Goal: Book appointment/travel/reservation

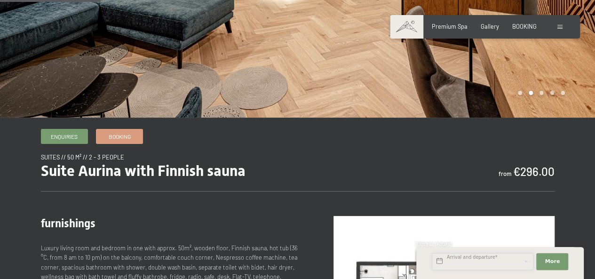
click at [471, 261] on input "text" at bounding box center [483, 261] width 102 height 17
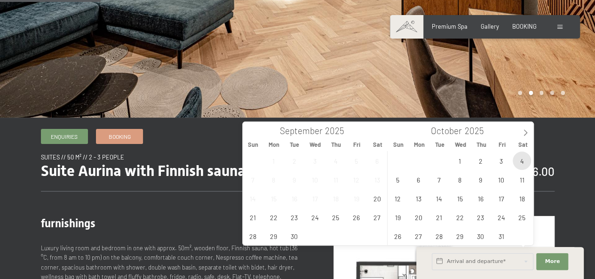
click at [516, 163] on span "4" at bounding box center [522, 160] width 18 height 18
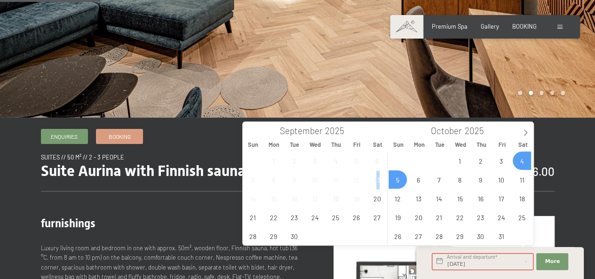
drag, startPoint x: 378, startPoint y: 181, endPoint x: 390, endPoint y: 183, distance: 12.9
click at [380, 181] on span "13" at bounding box center [377, 179] width 18 height 18
click at [398, 177] on span "5" at bounding box center [397, 179] width 18 height 18
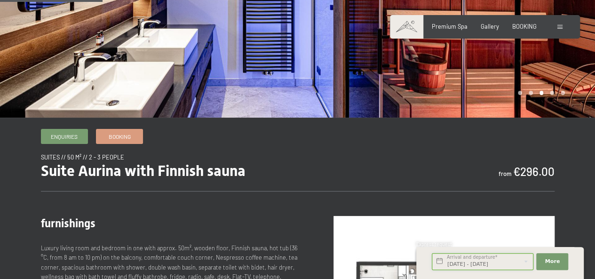
scroll to position [235, 0]
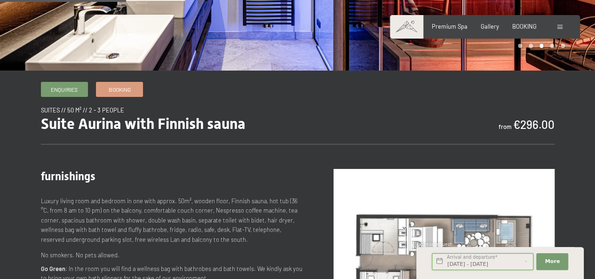
click at [514, 260] on input "Sat. 04/10/2025 - Sun. 05/10/2025" at bounding box center [483, 261] width 102 height 17
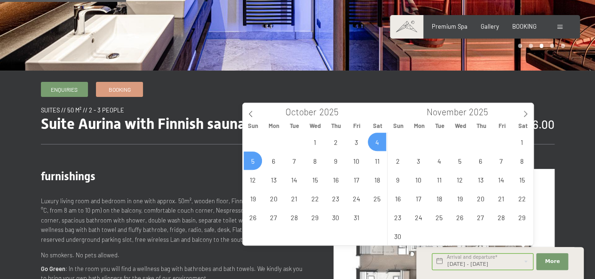
click at [256, 159] on span "5" at bounding box center [253, 160] width 18 height 18
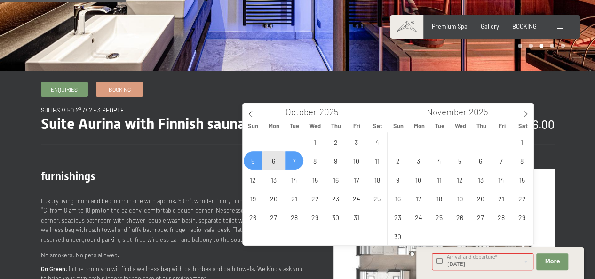
drag, startPoint x: 292, startPoint y: 159, endPoint x: 299, endPoint y: 166, distance: 9.3
click at [292, 158] on span "7" at bounding box center [294, 160] width 18 height 18
type input "Sun. 05/10/2025 - Tue. 07/10/2025"
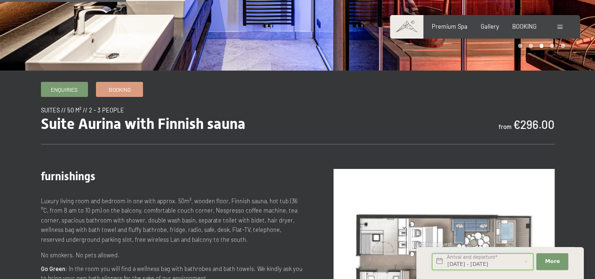
scroll to position [0, 10]
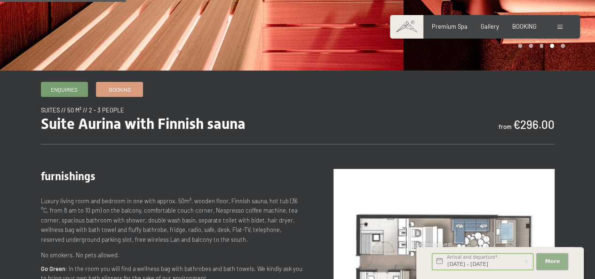
click at [550, 261] on span "More" at bounding box center [552, 262] width 15 height 8
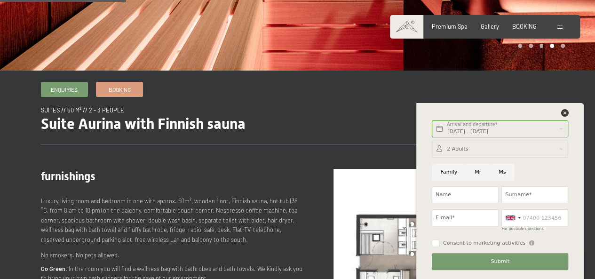
scroll to position [0, 0]
click at [547, 174] on div "Family Mr Ms" at bounding box center [500, 171] width 140 height 23
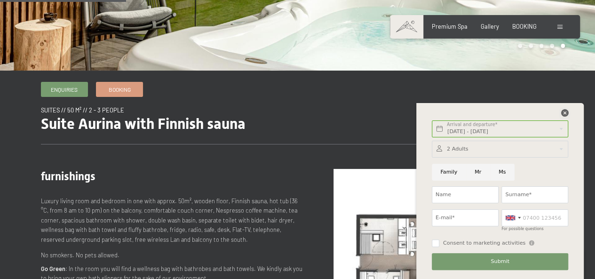
click at [561, 109] on icon at bounding box center [565, 113] width 8 height 8
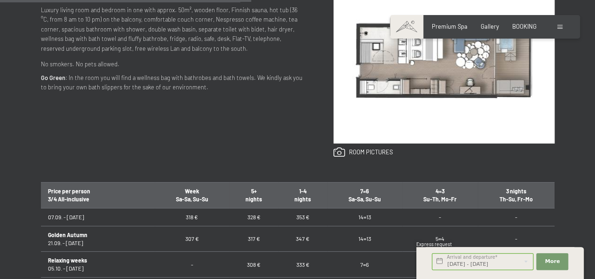
scroll to position [470, 0]
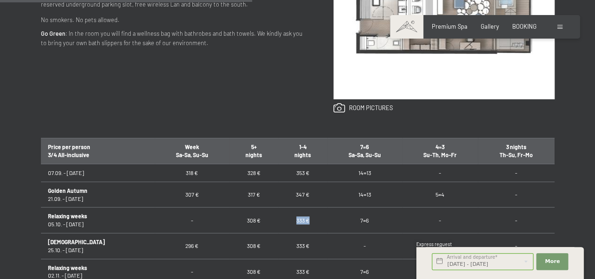
drag, startPoint x: 308, startPoint y: 218, endPoint x: 291, endPoint y: 218, distance: 17.9
click at [291, 218] on td "333 €" at bounding box center [302, 220] width 49 height 26
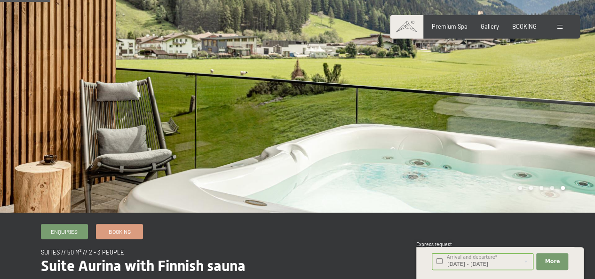
scroll to position [0, 0]
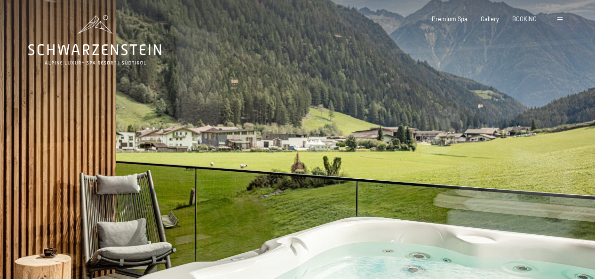
click at [326, 144] on div at bounding box center [447, 153] width 298 height 306
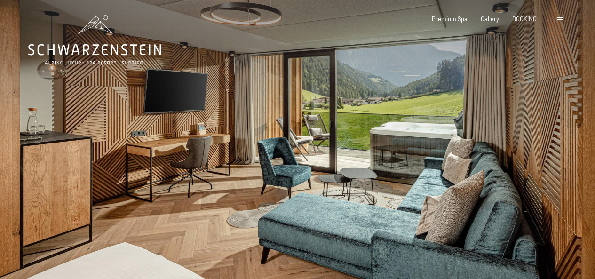
click at [556, 158] on div at bounding box center [447, 153] width 298 height 306
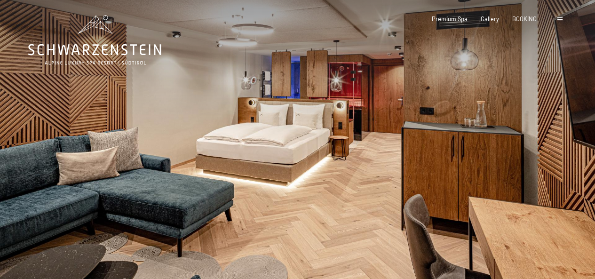
click at [557, 158] on div at bounding box center [447, 153] width 298 height 306
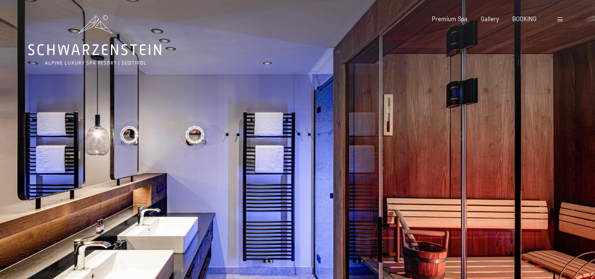
click at [92, 156] on div at bounding box center [149, 153] width 298 height 306
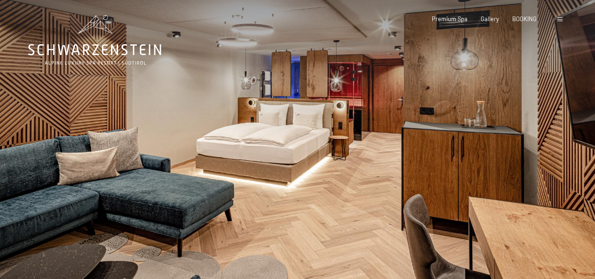
click at [552, 166] on div at bounding box center [447, 153] width 298 height 306
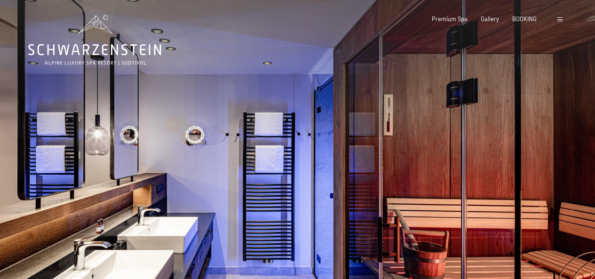
click at [553, 165] on div at bounding box center [447, 153] width 298 height 306
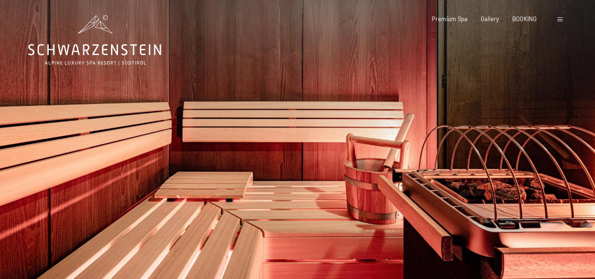
drag, startPoint x: 265, startPoint y: 148, endPoint x: 161, endPoint y: 144, distance: 104.5
click at [264, 149] on div at bounding box center [149, 153] width 298 height 306
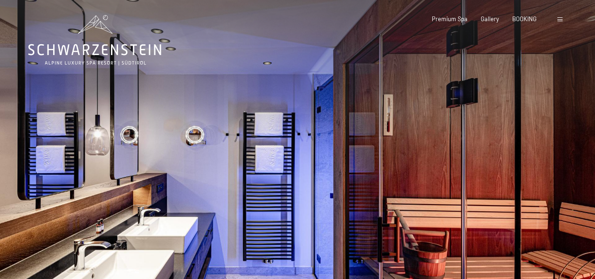
click at [545, 172] on div at bounding box center [447, 153] width 298 height 306
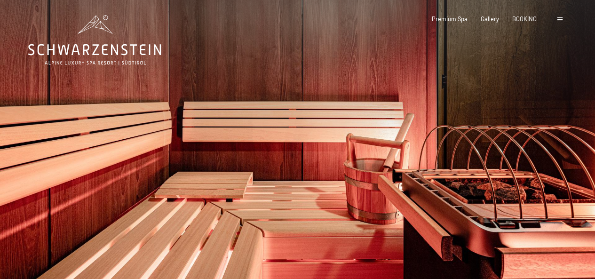
click at [555, 168] on div at bounding box center [447, 153] width 298 height 306
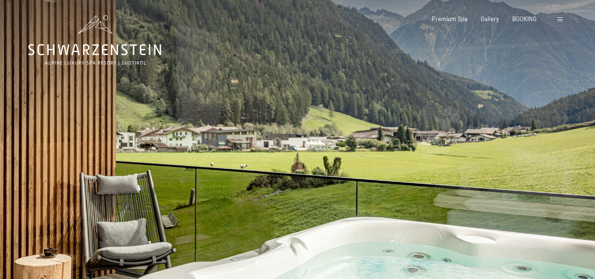
click at [548, 170] on div at bounding box center [447, 153] width 298 height 306
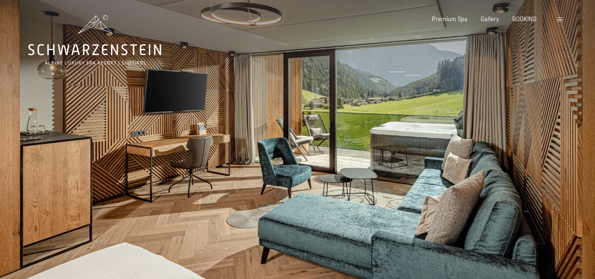
click at [553, 164] on div at bounding box center [447, 153] width 298 height 306
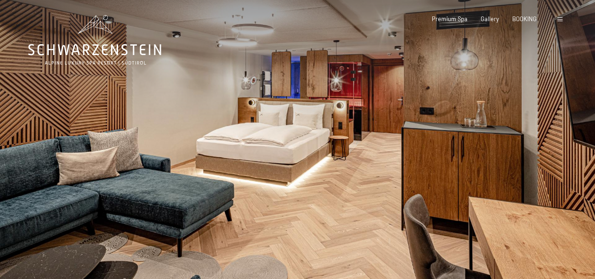
click at [552, 171] on div at bounding box center [447, 153] width 298 height 306
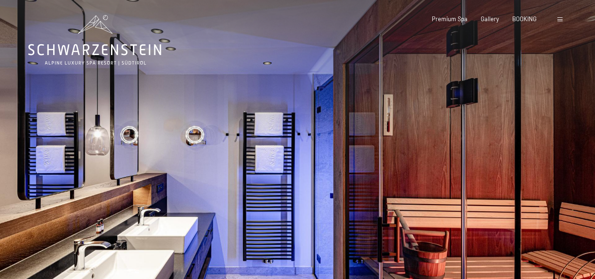
click at [551, 171] on div at bounding box center [447, 153] width 298 height 306
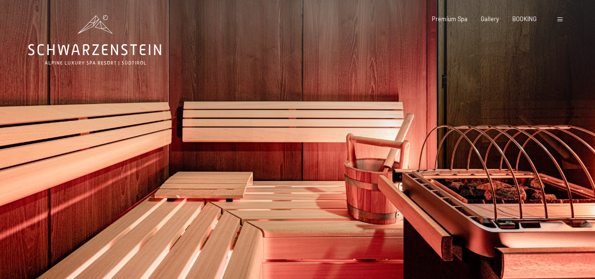
click at [548, 171] on div at bounding box center [447, 153] width 298 height 306
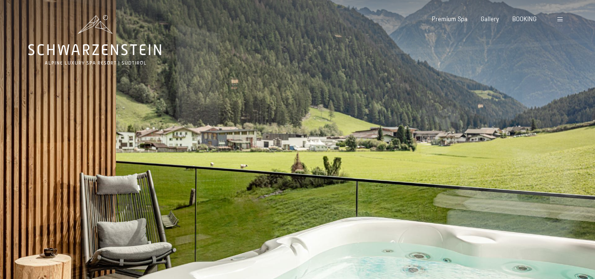
click at [120, 45] on icon at bounding box center [94, 40] width 133 height 50
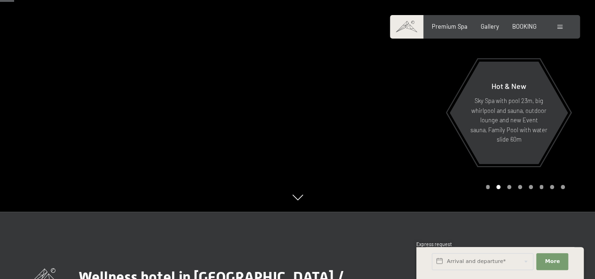
click at [429, 142] on div at bounding box center [447, 59] width 298 height 306
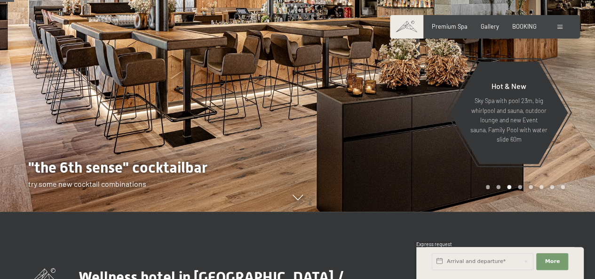
scroll to position [47, 0]
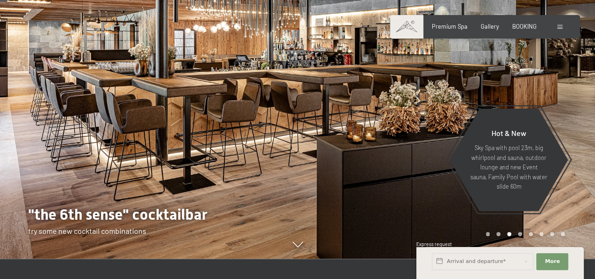
click at [401, 170] on div at bounding box center [447, 106] width 298 height 306
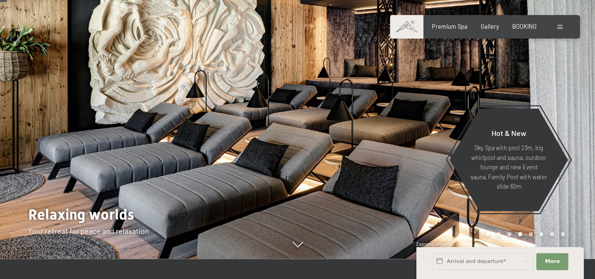
click at [401, 166] on div at bounding box center [447, 106] width 298 height 306
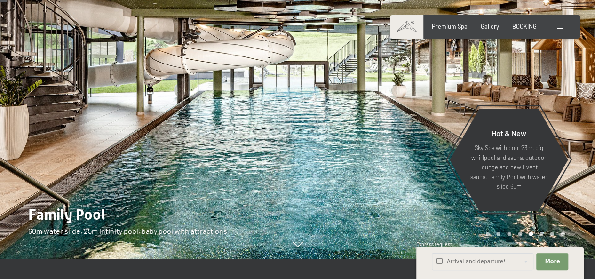
click at [401, 165] on div at bounding box center [447, 106] width 298 height 306
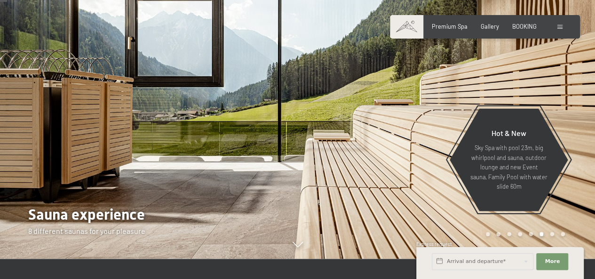
click at [402, 166] on div at bounding box center [447, 106] width 298 height 306
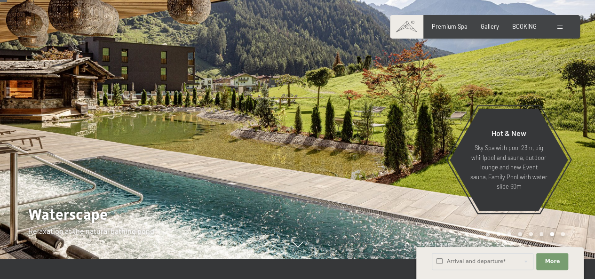
click at [421, 166] on div at bounding box center [447, 106] width 298 height 306
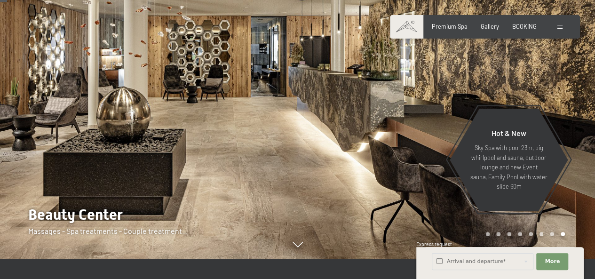
click at [423, 158] on div at bounding box center [447, 106] width 298 height 306
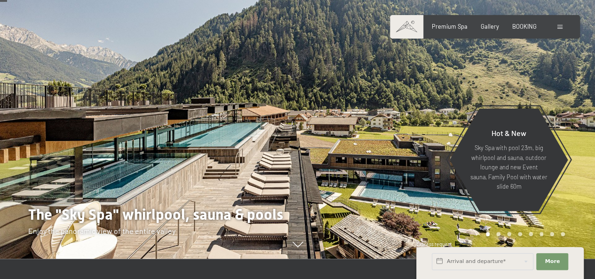
click at [491, 31] on div "Booking Enquiries Premium Spa Gallery BOOKING DE IT EN Vouchers Gallery Enquiri…" at bounding box center [485, 27] width 160 height 8
click at [491, 30] on div "Premium Spa Gallery BOOKING" at bounding box center [477, 27] width 145 height 8
click at [488, 25] on span "Gallery" at bounding box center [490, 25] width 18 height 8
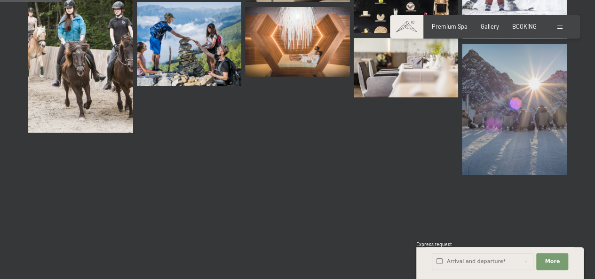
scroll to position [940, 0]
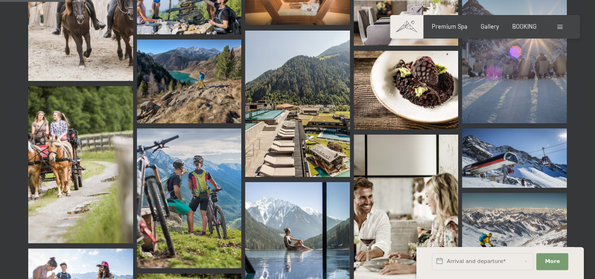
click at [415, 176] on img at bounding box center [406, 207] width 105 height 147
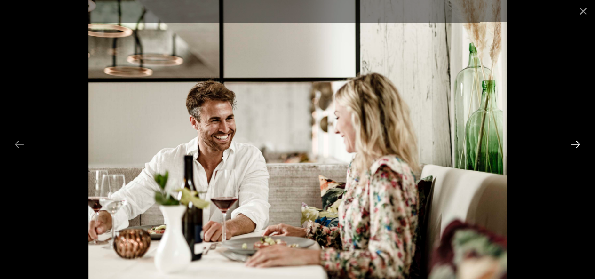
click at [574, 138] on button "Next slide" at bounding box center [576, 144] width 20 height 18
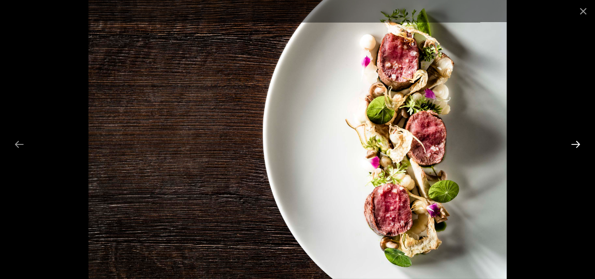
click at [574, 138] on button "Next slide" at bounding box center [576, 144] width 20 height 18
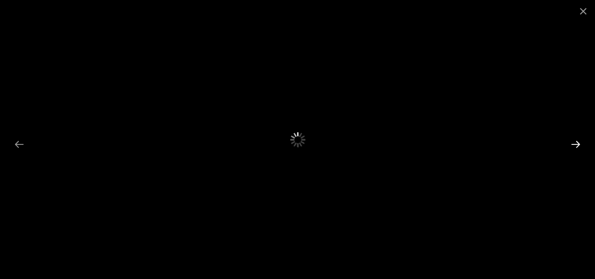
click at [575, 145] on button "Next slide" at bounding box center [576, 144] width 20 height 18
click at [586, 10] on button "Close gallery" at bounding box center [583, 11] width 24 height 22
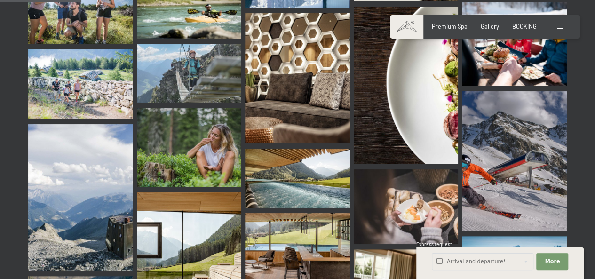
scroll to position [1263, 0]
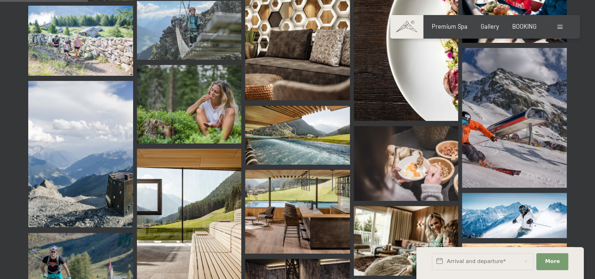
click at [417, 137] on img at bounding box center [406, 163] width 105 height 75
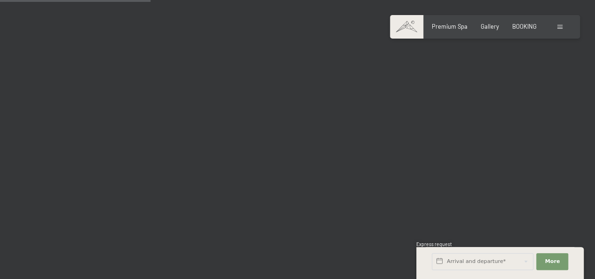
scroll to position [2157, 0]
